Goal: Find specific page/section: Find specific page/section

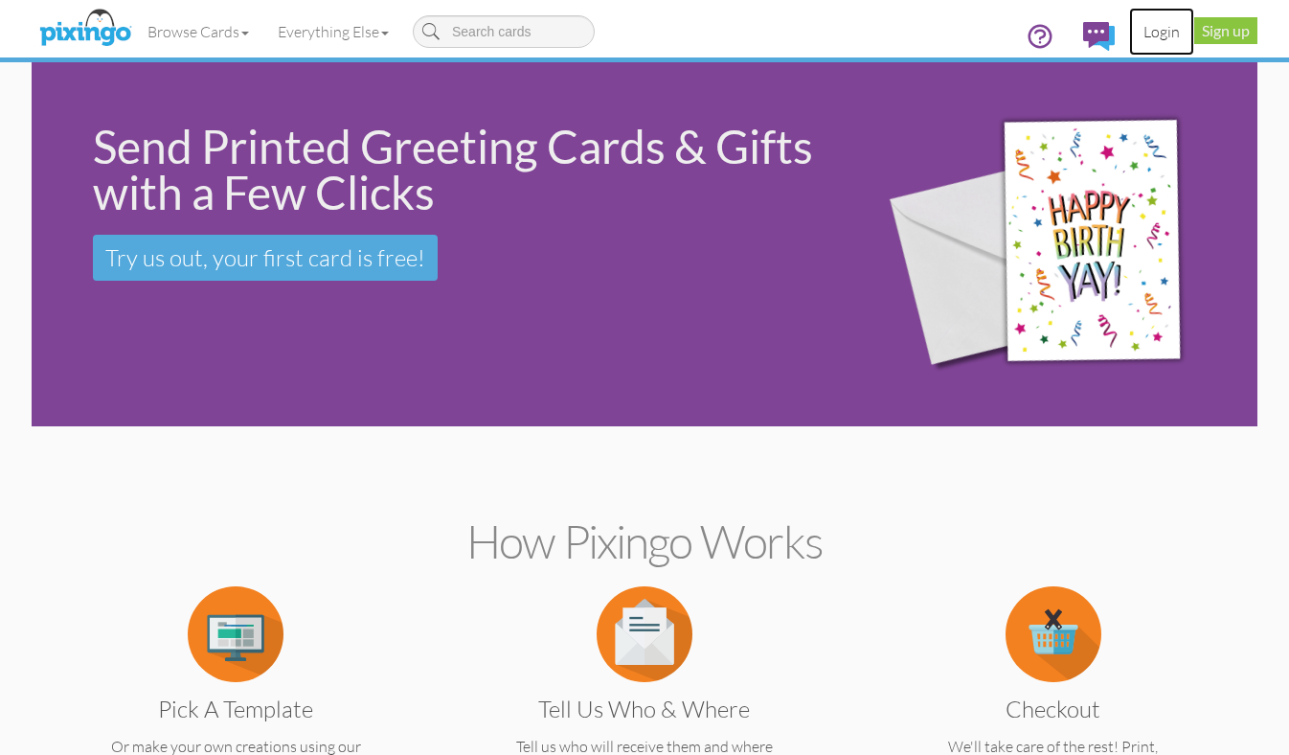
click at [1166, 34] on link "Login" at bounding box center [1161, 32] width 65 height 48
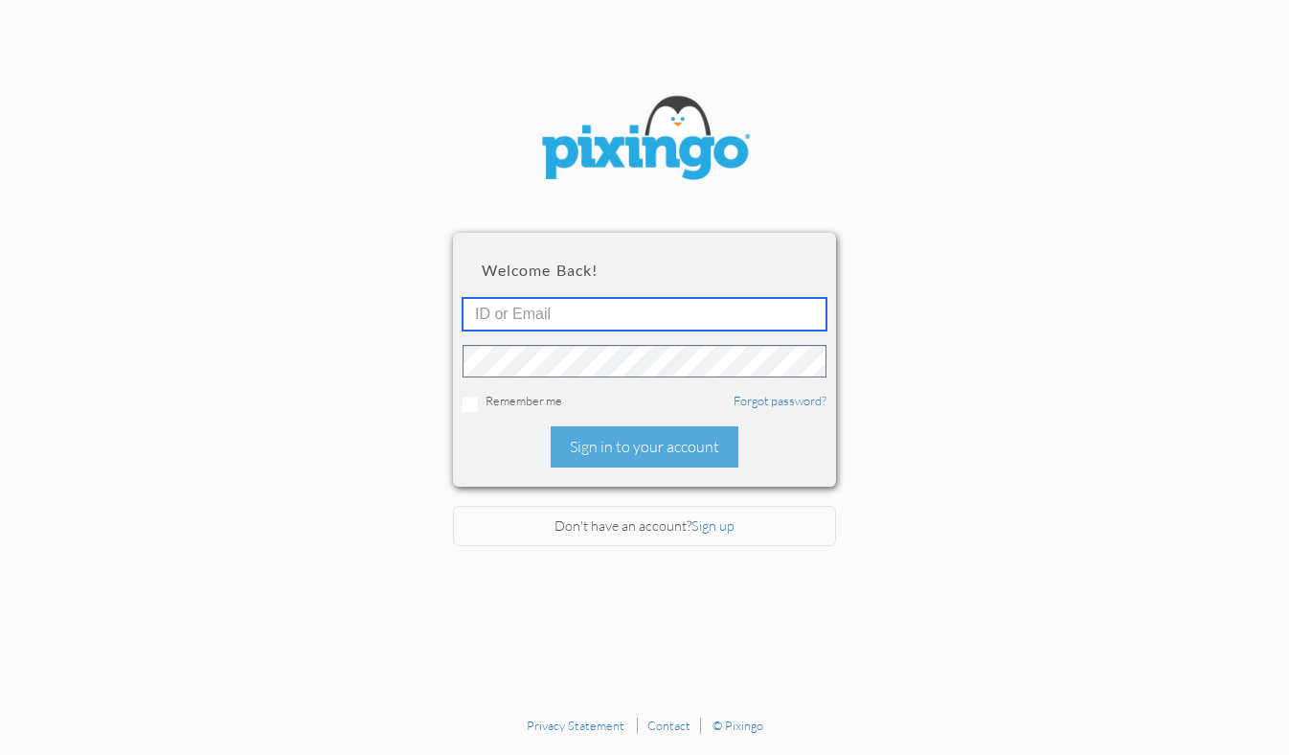
type input "1644"
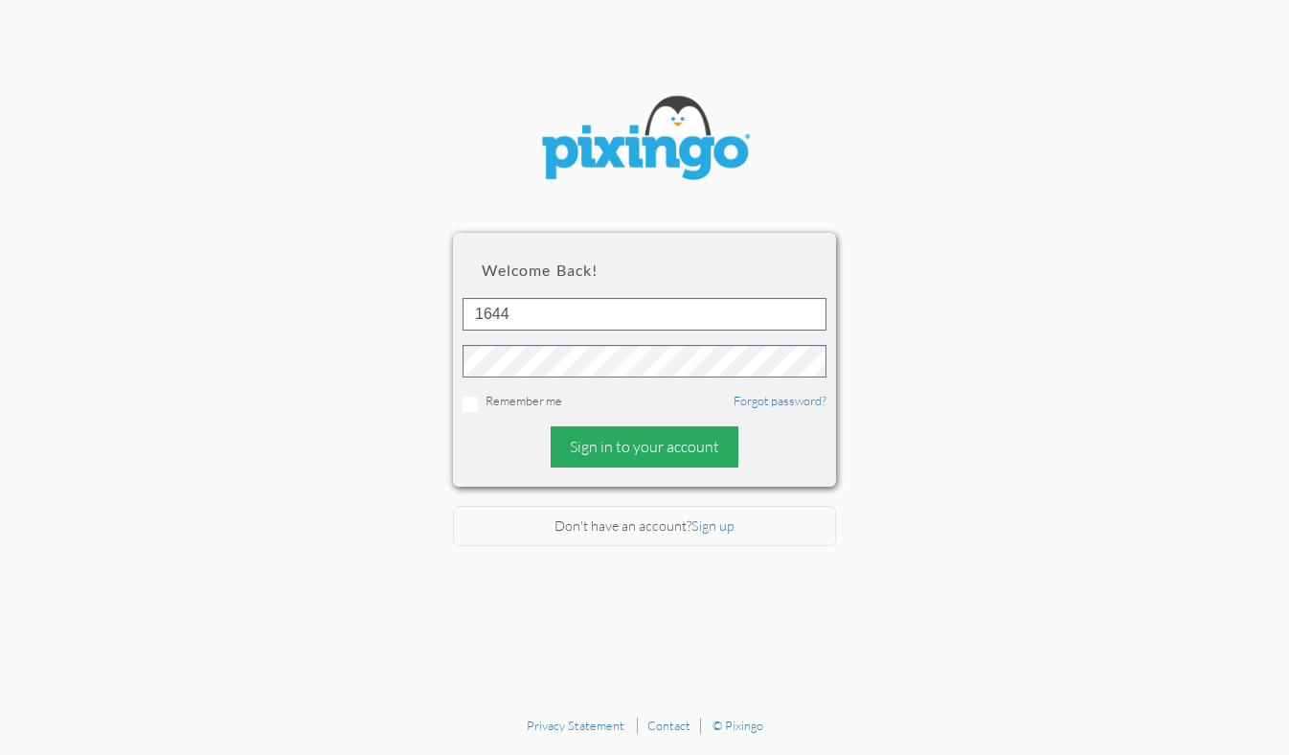
click at [610, 442] on div "Sign in to your account" at bounding box center [645, 446] width 188 height 41
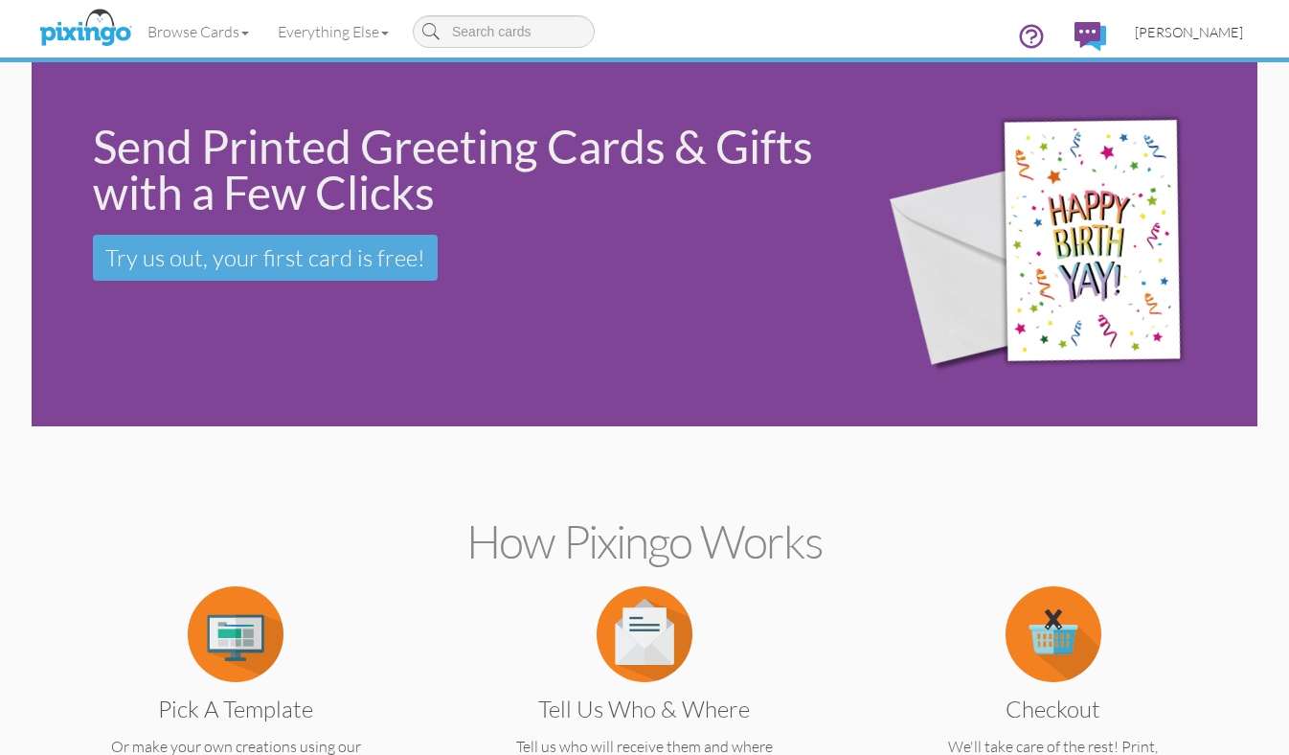
click at [1216, 34] on span "[PERSON_NAME]" at bounding box center [1189, 32] width 108 height 16
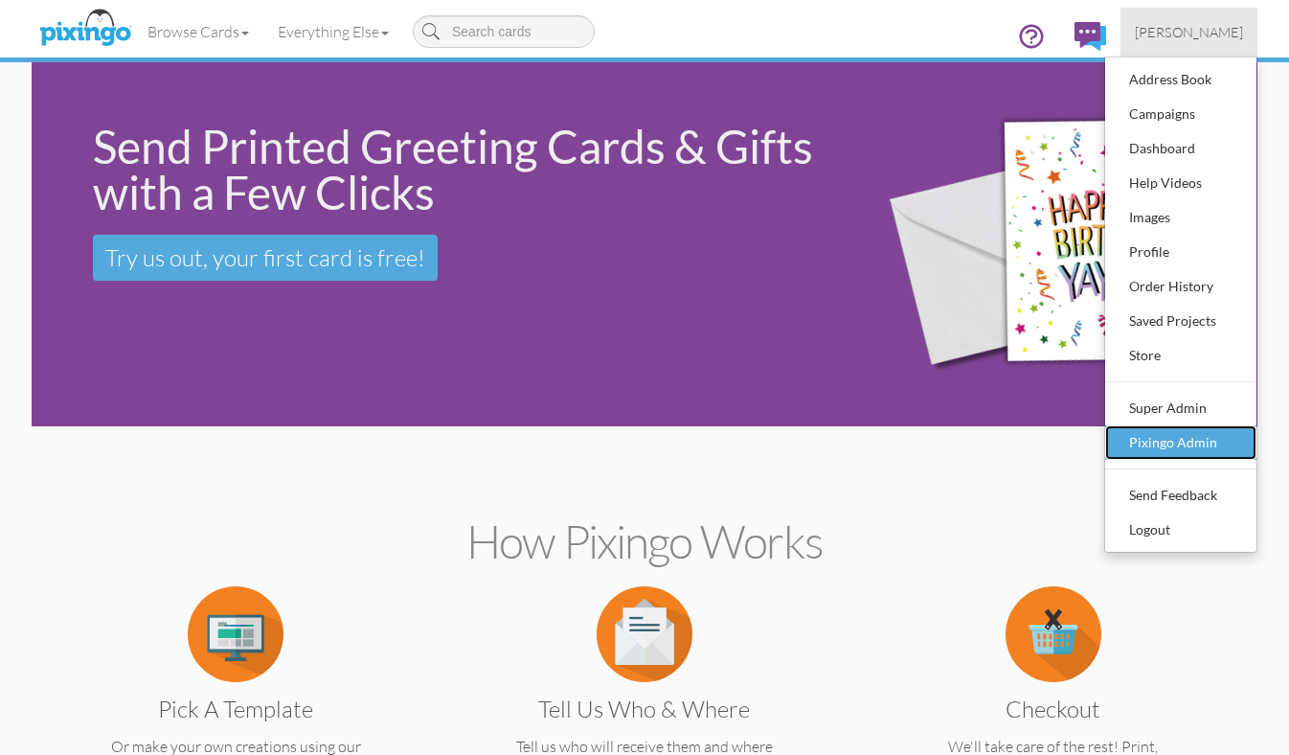
click at [1162, 440] on div "Pixingo Admin" at bounding box center [1180, 442] width 113 height 29
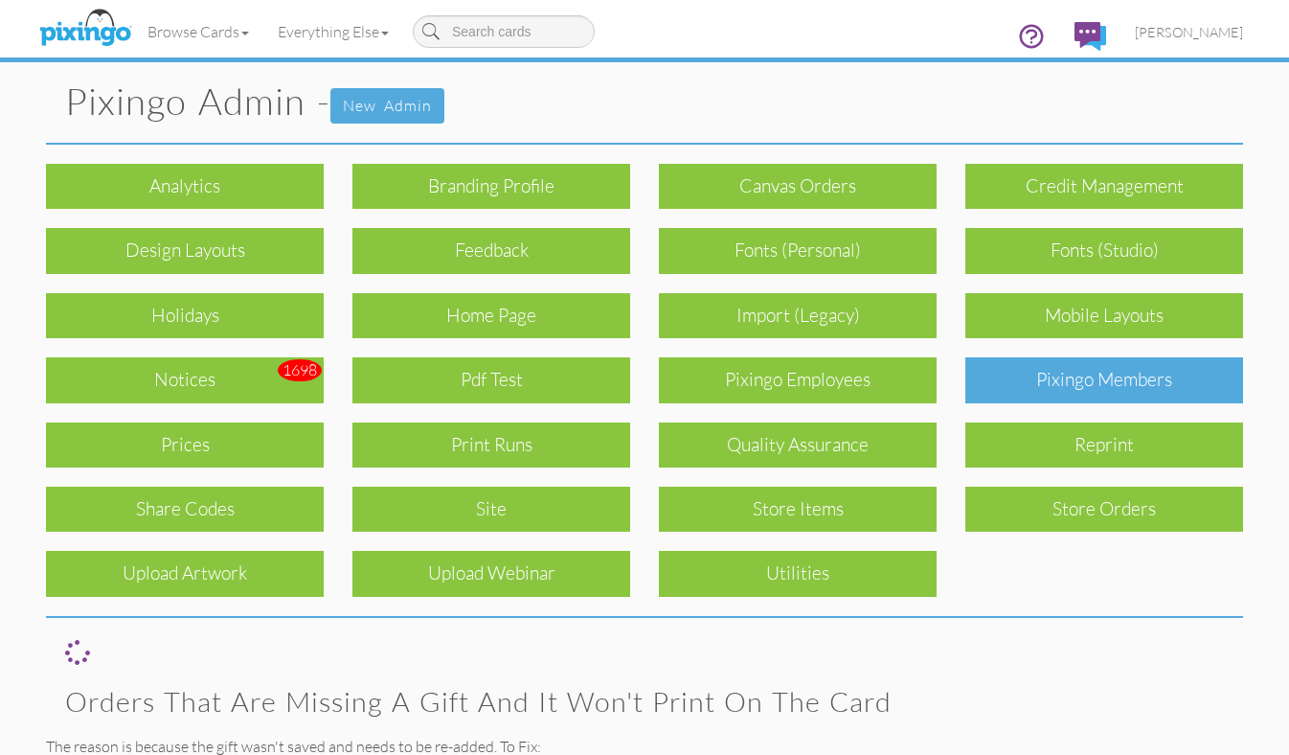
click at [1130, 382] on div "Pixingo Members" at bounding box center [1104, 379] width 278 height 45
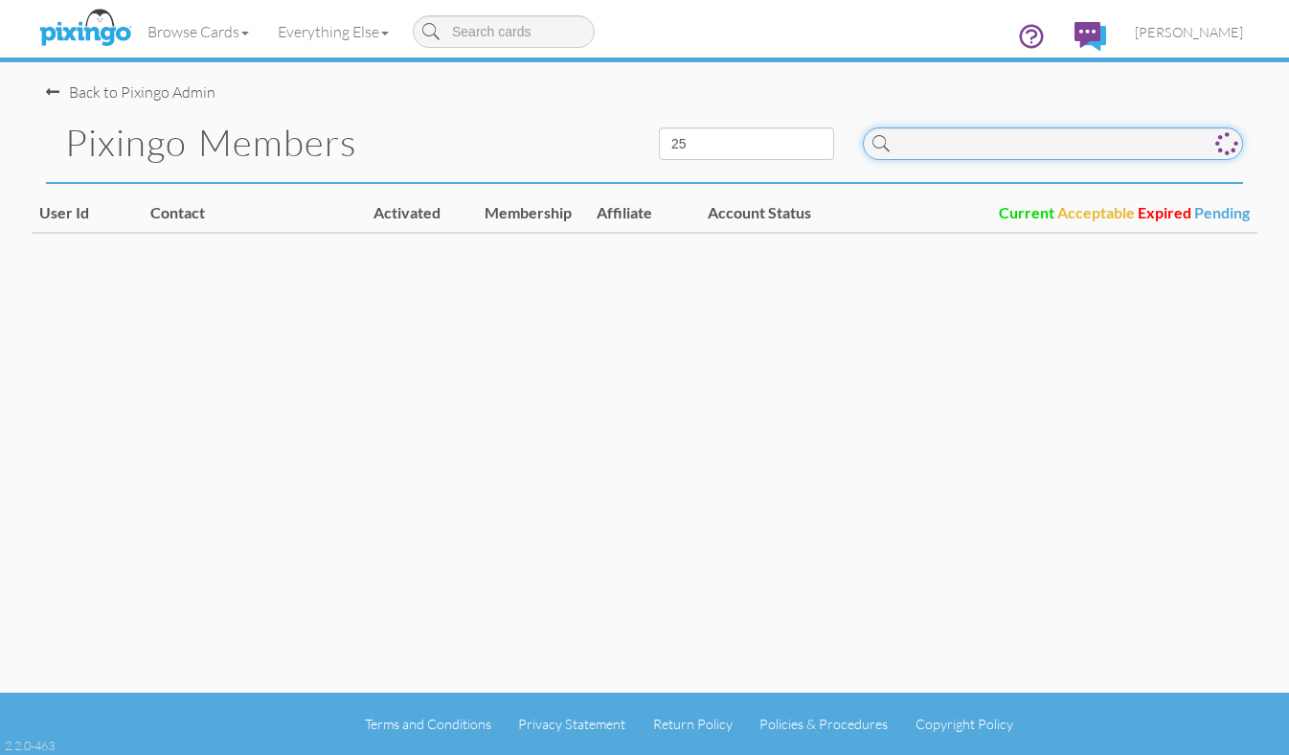
click at [924, 138] on input at bounding box center [1053, 143] width 380 height 33
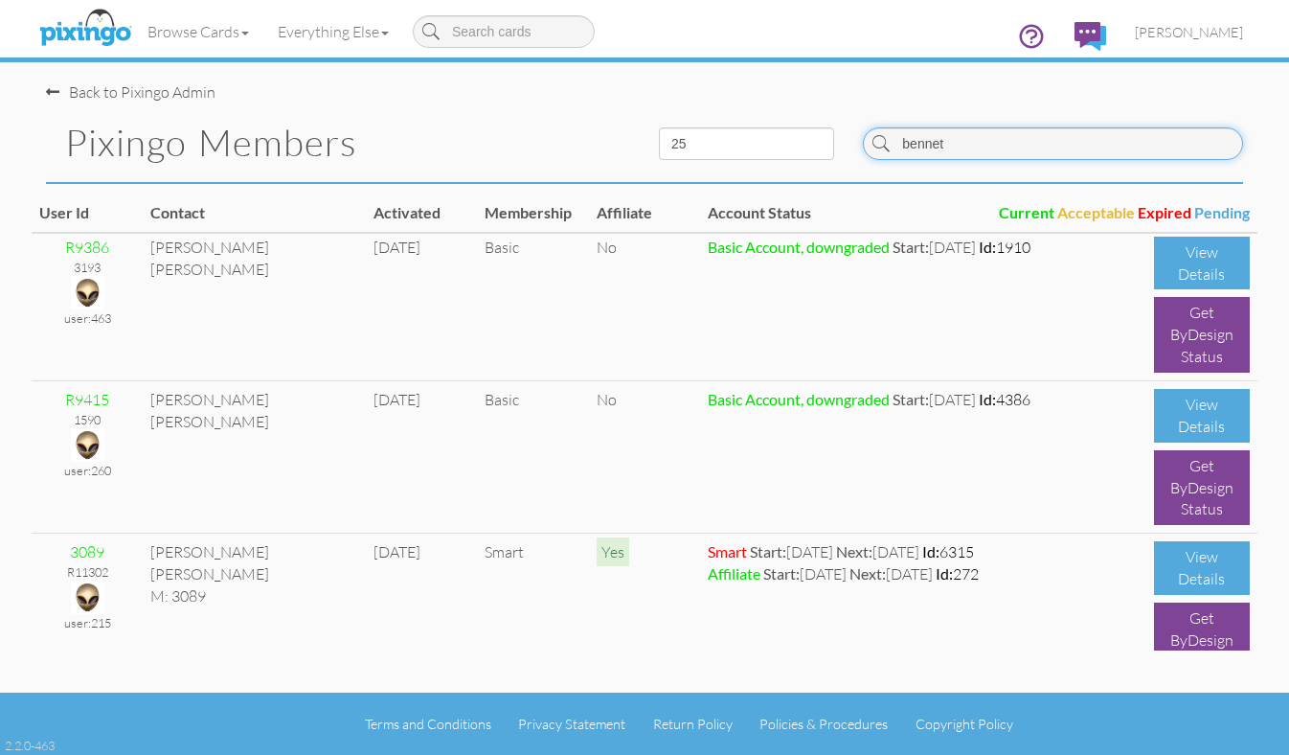
scroll to position [891, 0]
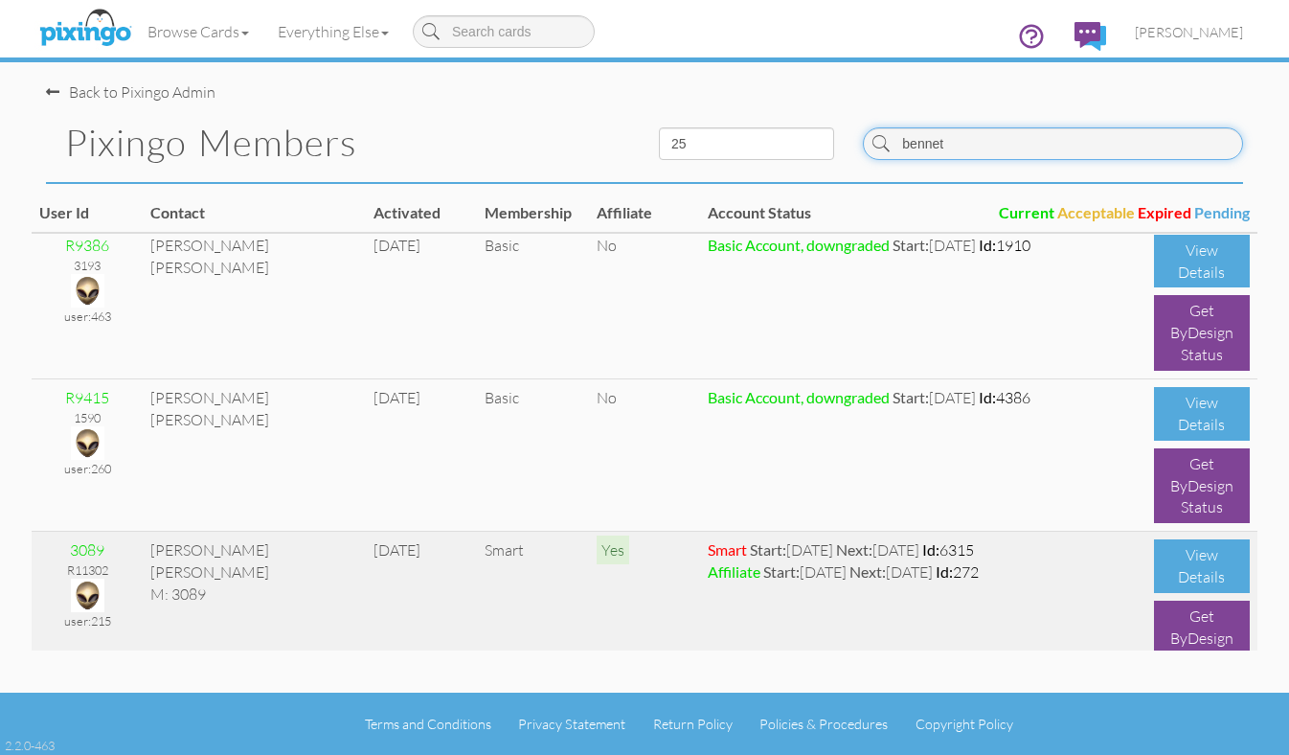
type input "bennet"
click at [85, 599] on img at bounding box center [88, 595] width 34 height 34
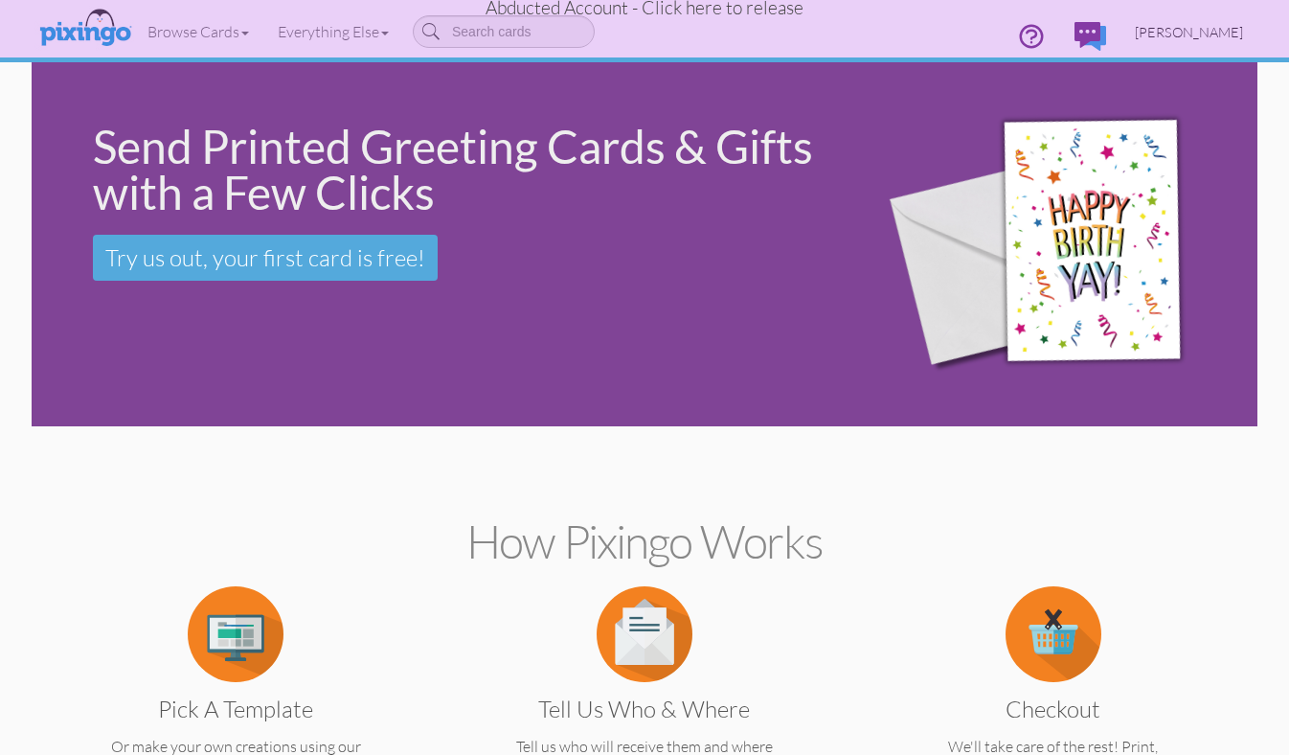
click at [1200, 38] on span "[PERSON_NAME]" at bounding box center [1189, 32] width 108 height 16
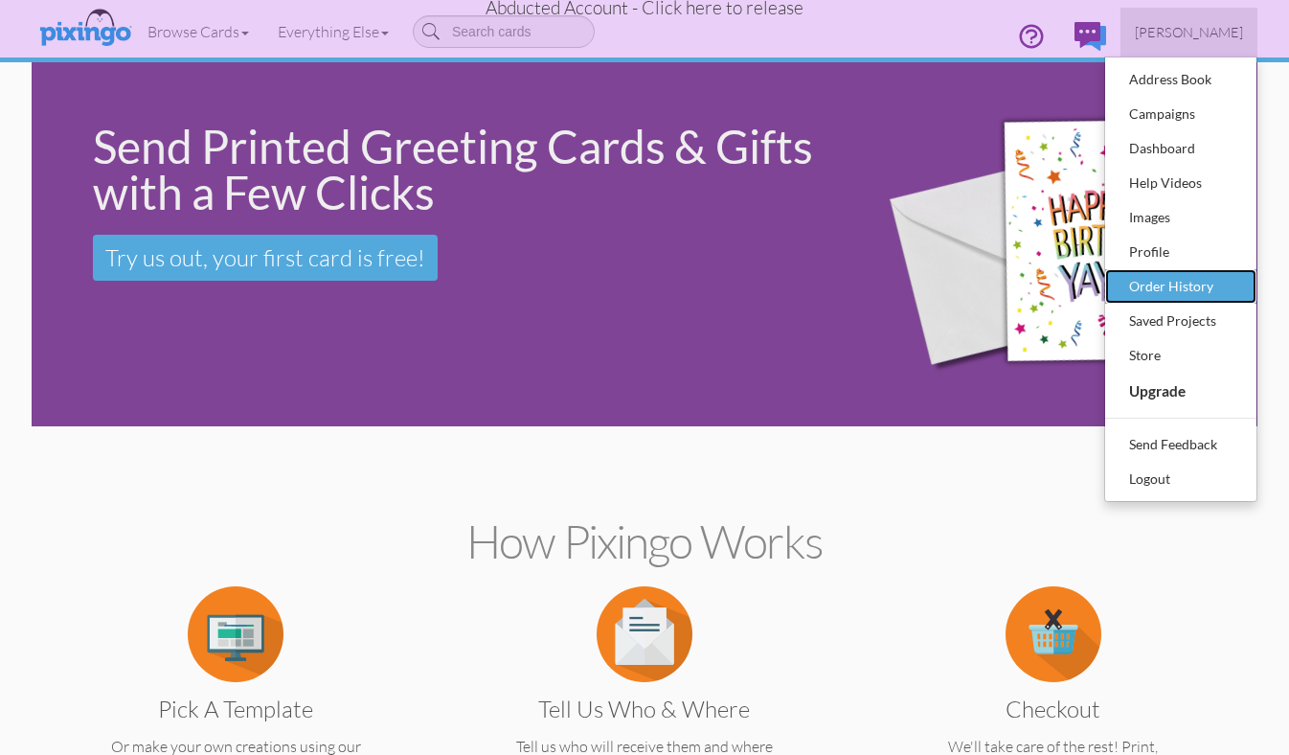
click at [1169, 291] on div "Order History" at bounding box center [1180, 286] width 113 height 29
